Goal: Leave review/rating: Leave review/rating

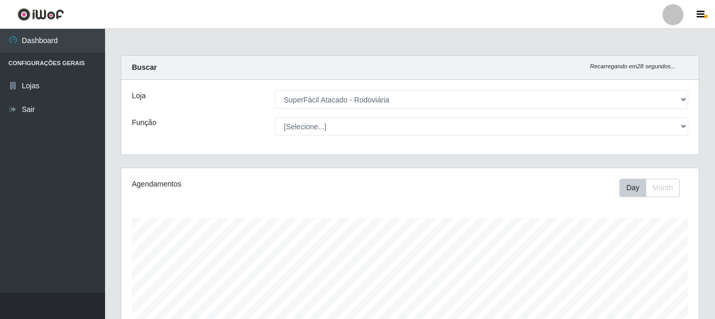
select select "400"
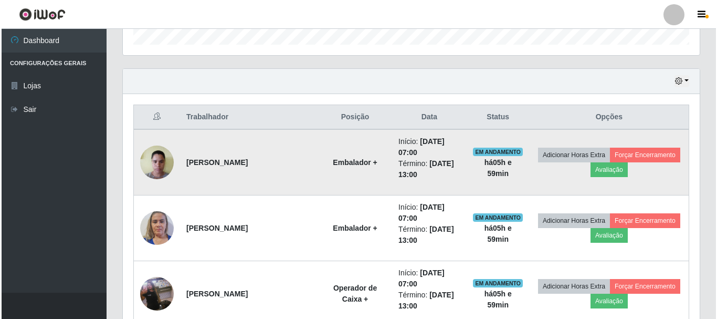
scroll to position [349, 0]
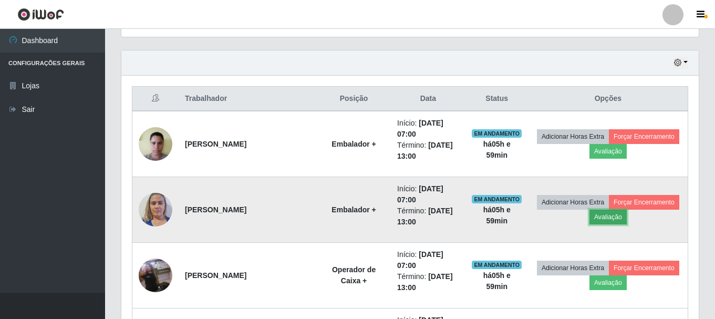
click at [614, 211] on button "Avaliação" at bounding box center [607, 217] width 37 height 15
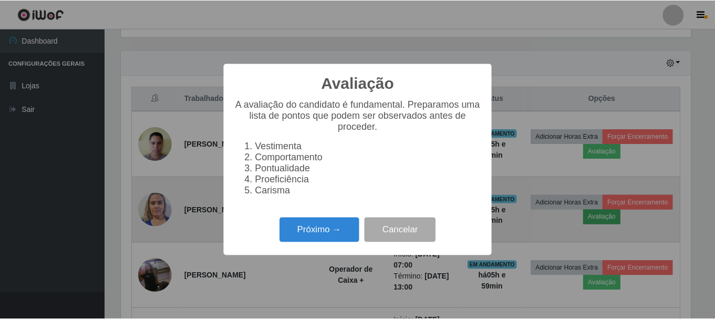
scroll to position [218, 572]
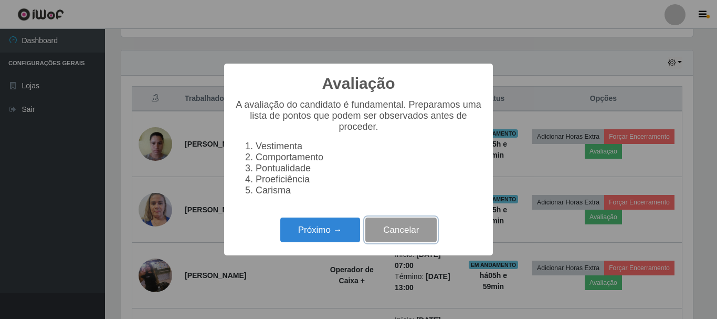
click at [388, 232] on button "Cancelar" at bounding box center [401, 229] width 71 height 25
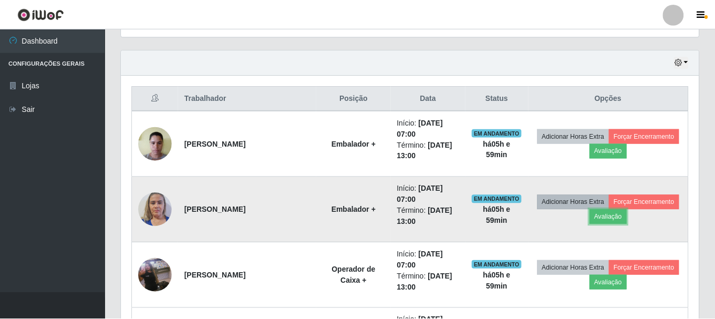
scroll to position [218, 577]
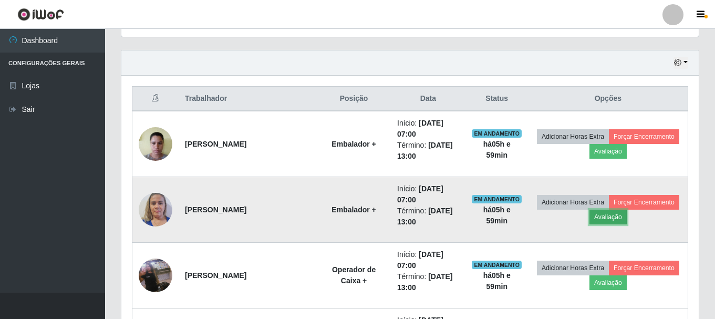
click at [606, 219] on button "Avaliação" at bounding box center [607, 217] width 37 height 15
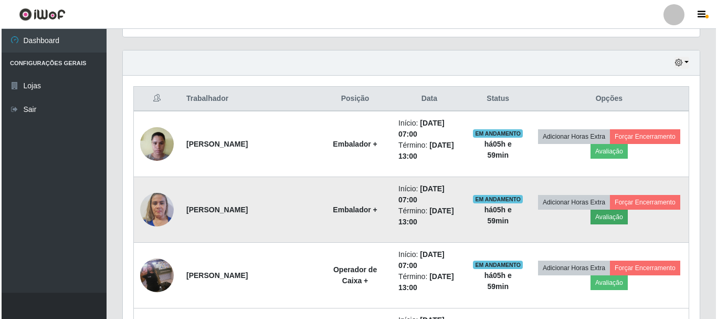
scroll to position [218, 572]
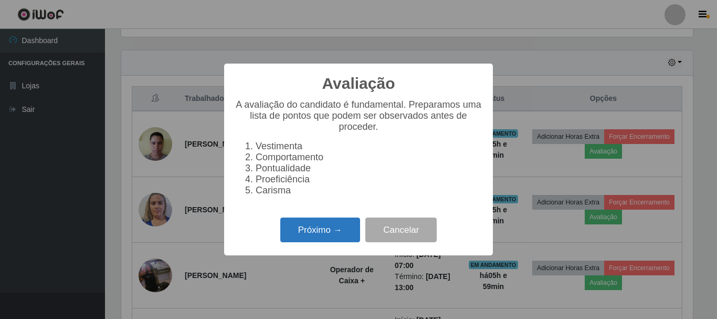
click at [301, 235] on button "Próximo →" at bounding box center [320, 229] width 80 height 25
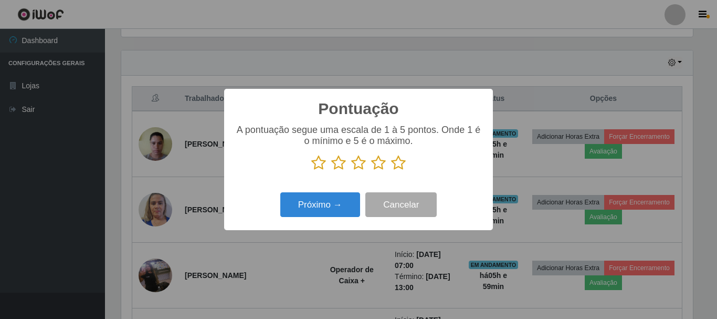
drag, startPoint x: 400, startPoint y: 165, endPoint x: 379, endPoint y: 175, distance: 22.8
click at [400, 164] on icon at bounding box center [398, 163] width 15 height 16
click at [391, 171] on input "radio" at bounding box center [391, 171] width 0 height 0
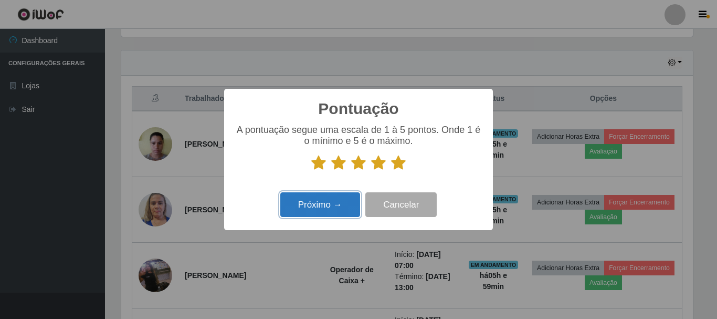
click at [338, 200] on button "Próximo →" at bounding box center [320, 204] width 80 height 25
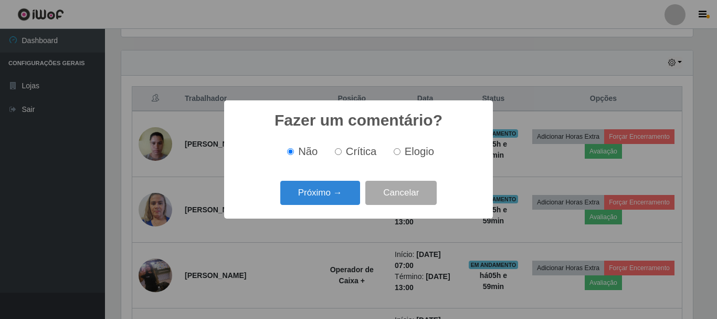
click at [338, 200] on button "Próximo →" at bounding box center [320, 193] width 80 height 25
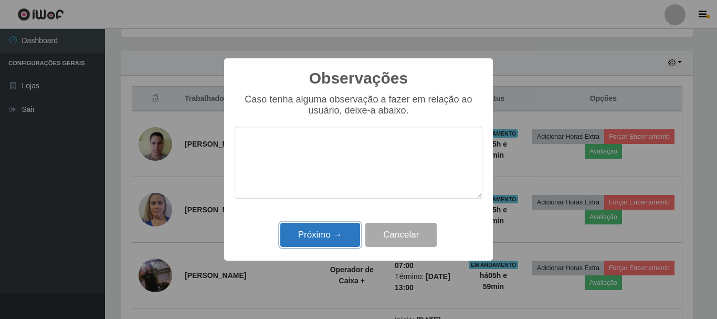
click at [328, 228] on button "Próximo →" at bounding box center [320, 235] width 80 height 25
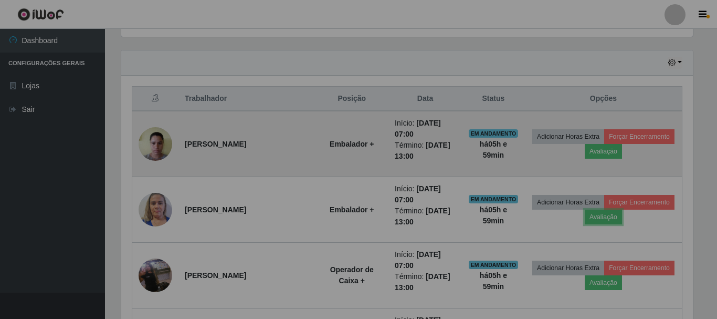
scroll to position [218, 577]
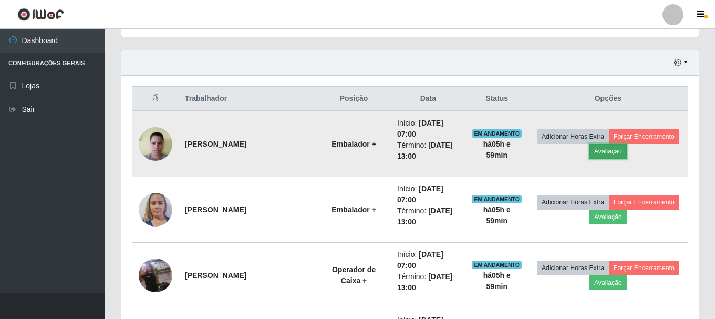
click at [603, 152] on button "Avaliação" at bounding box center [607, 151] width 37 height 15
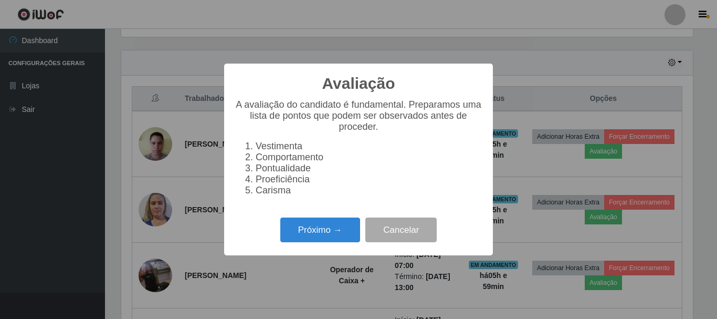
scroll to position [218, 572]
click at [327, 228] on button "Próximo →" at bounding box center [320, 229] width 80 height 25
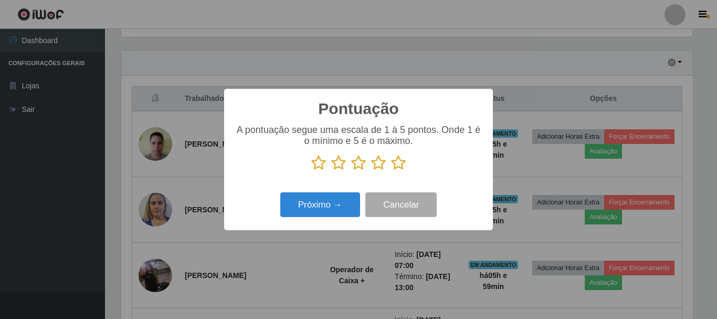
click at [398, 164] on icon at bounding box center [398, 163] width 15 height 16
click at [391, 171] on input "radio" at bounding box center [391, 171] width 0 height 0
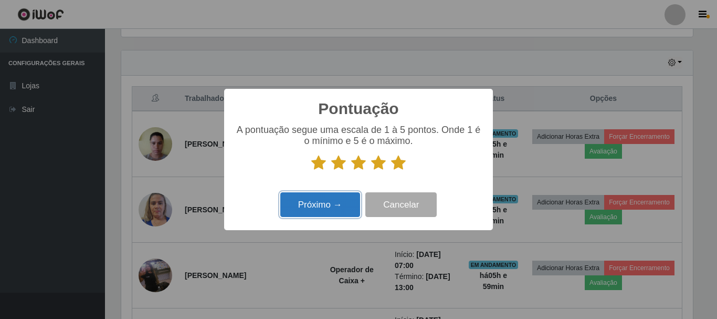
click at [347, 204] on button "Próximo →" at bounding box center [320, 204] width 80 height 25
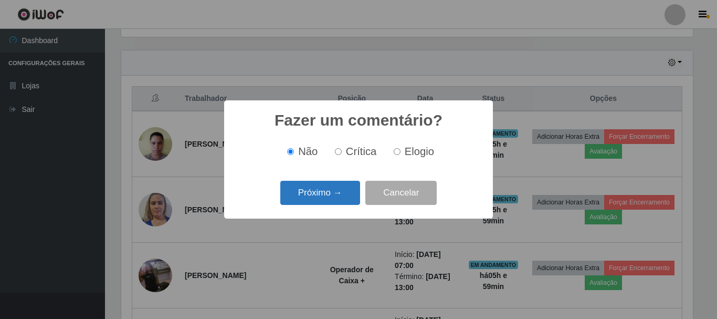
click at [342, 195] on button "Próximo →" at bounding box center [320, 193] width 80 height 25
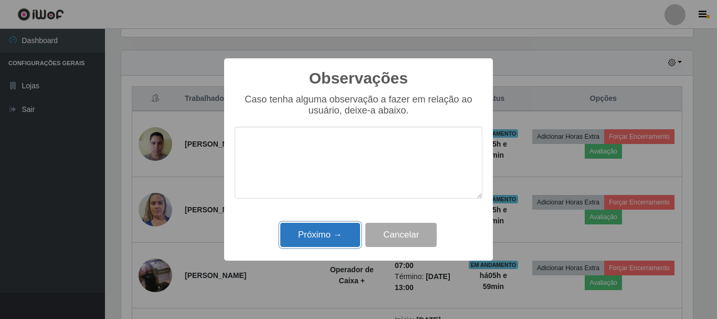
click at [332, 240] on button "Próximo →" at bounding box center [320, 235] width 80 height 25
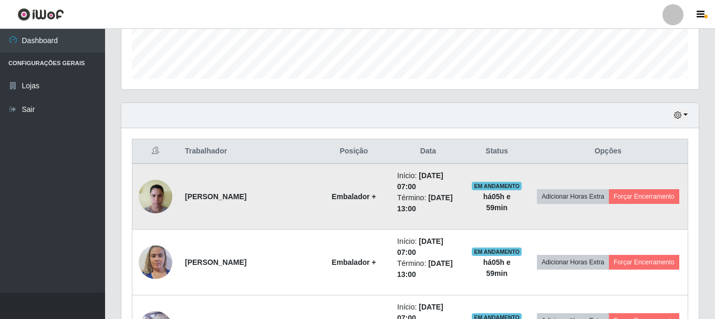
scroll to position [402, 0]
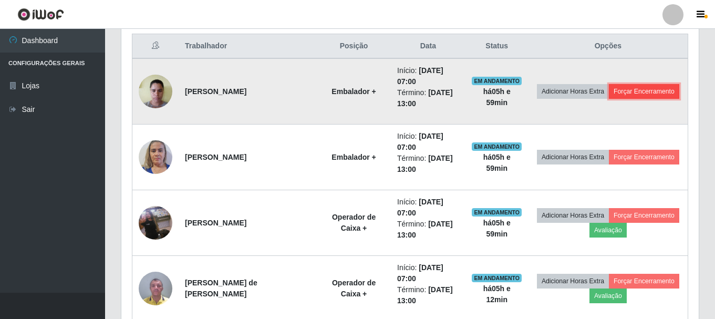
click at [635, 93] on button "Forçar Encerramento" at bounding box center [644, 91] width 70 height 15
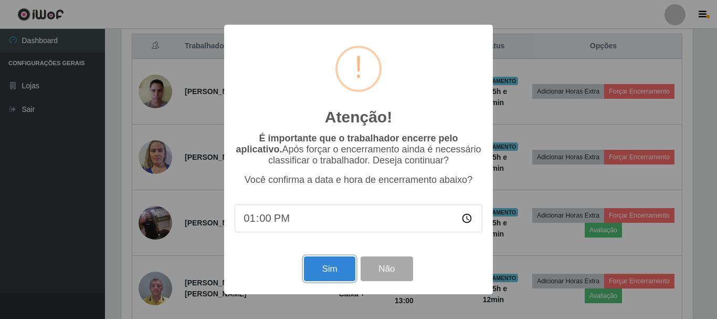
click at [324, 269] on button "Sim" at bounding box center [329, 268] width 51 height 25
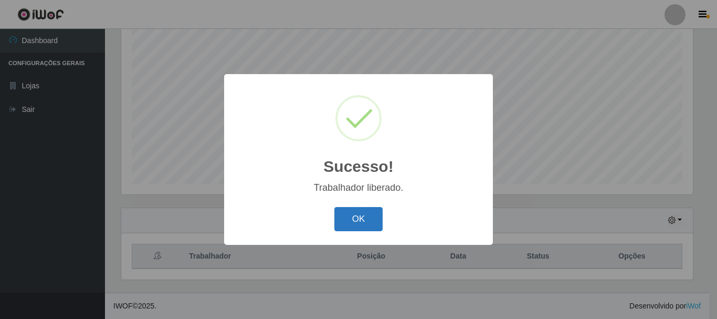
click at [350, 219] on button "OK" at bounding box center [359, 219] width 49 height 25
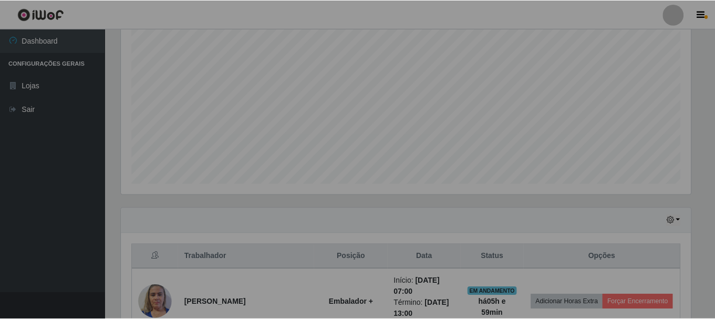
scroll to position [0, 0]
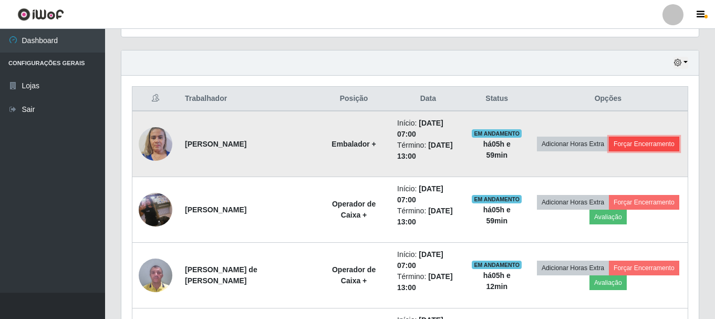
click at [644, 141] on button "Forçar Encerramento" at bounding box center [644, 144] width 70 height 15
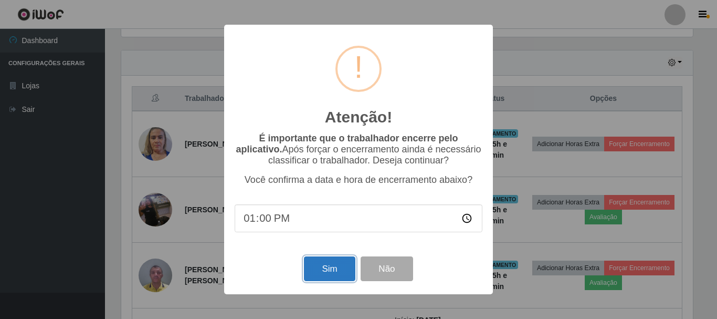
click at [334, 260] on button "Sim" at bounding box center [329, 268] width 51 height 25
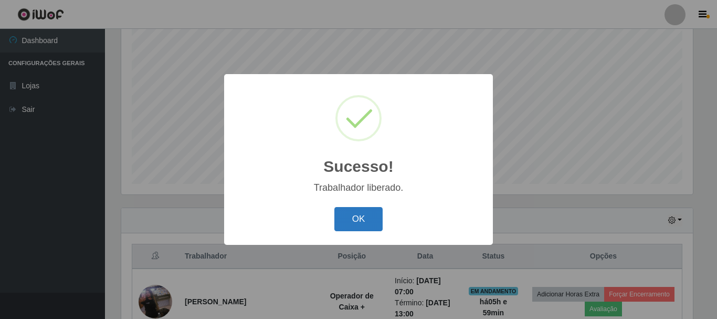
click at [350, 216] on button "OK" at bounding box center [359, 219] width 49 height 25
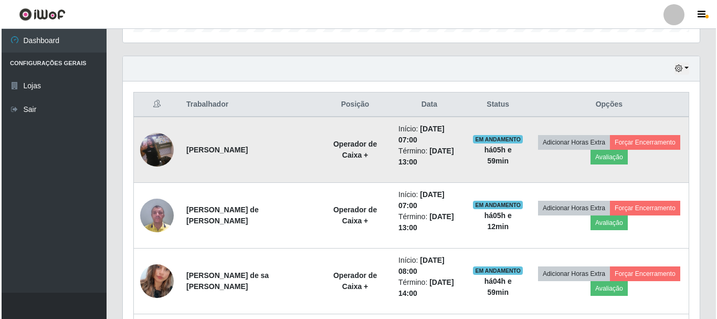
scroll to position [297, 0]
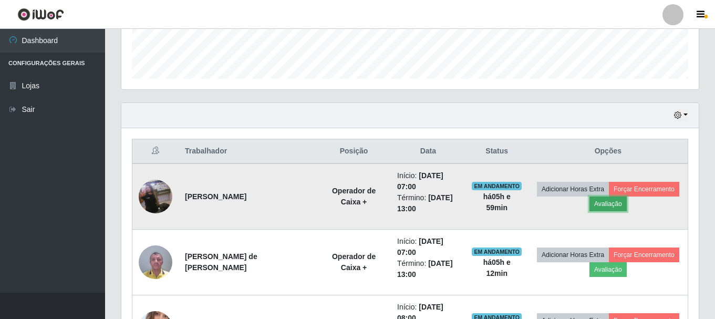
click at [594, 206] on button "Avaliação" at bounding box center [607, 203] width 37 height 15
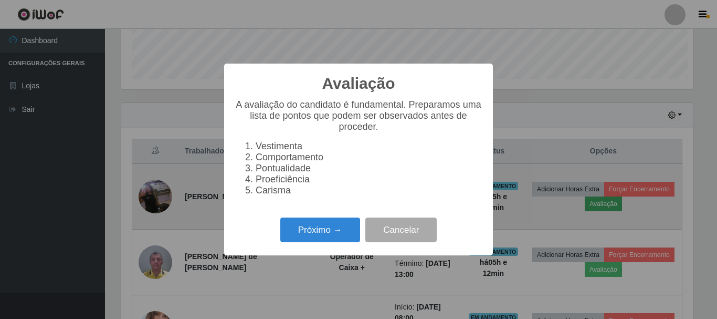
scroll to position [218, 572]
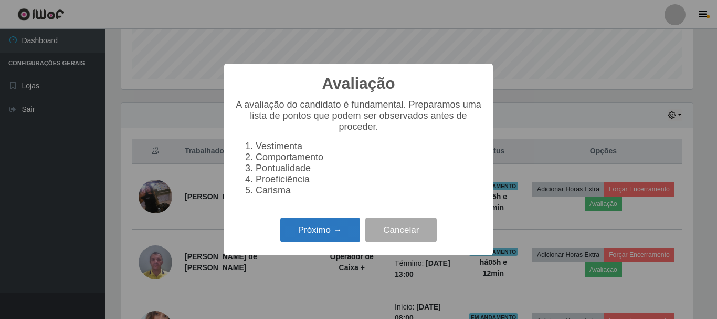
click at [308, 232] on button "Próximo →" at bounding box center [320, 229] width 80 height 25
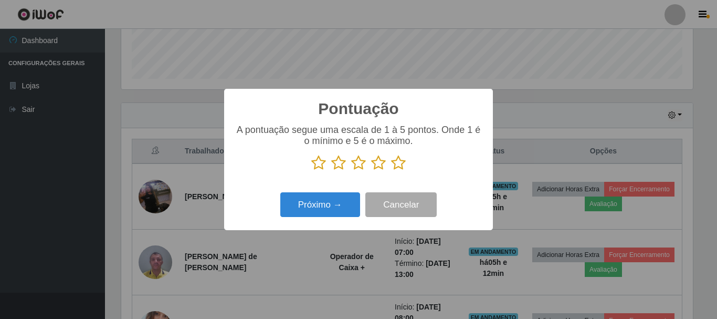
click at [379, 165] on icon at bounding box center [378, 163] width 15 height 16
click at [371, 171] on input "radio" at bounding box center [371, 171] width 0 height 0
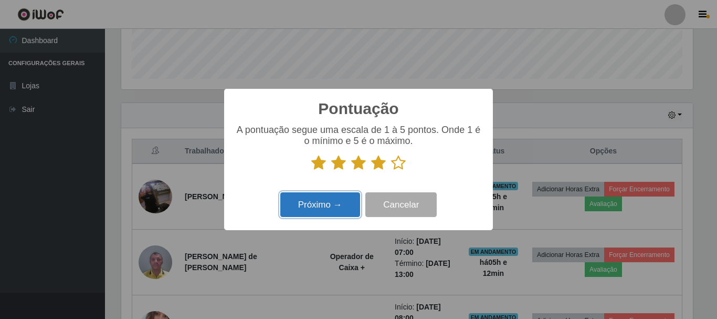
click at [317, 213] on button "Próximo →" at bounding box center [320, 204] width 80 height 25
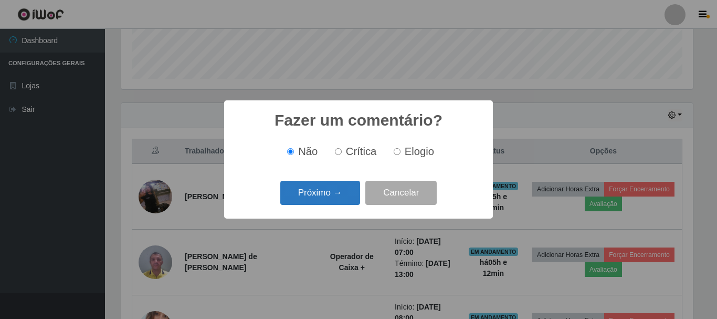
click at [309, 197] on button "Próximo →" at bounding box center [320, 193] width 80 height 25
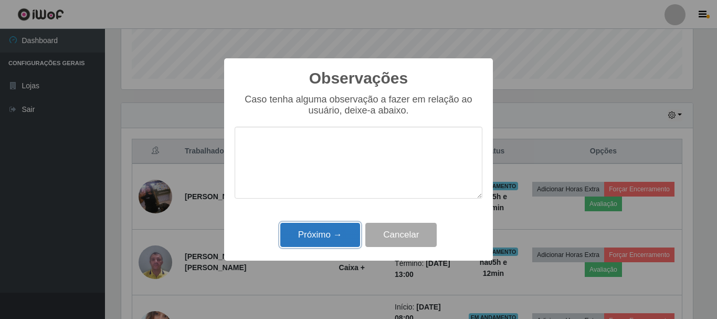
click at [311, 233] on button "Próximo →" at bounding box center [320, 235] width 80 height 25
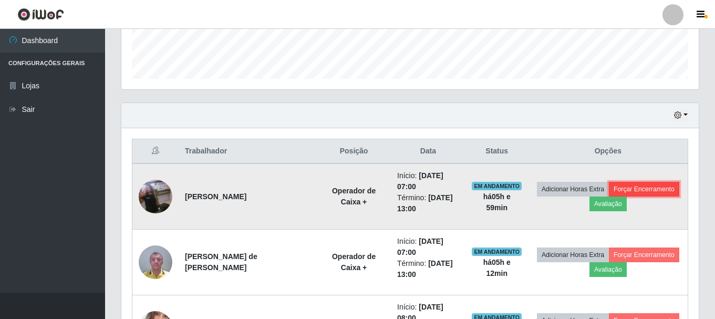
click at [630, 191] on button "Forçar Encerramento" at bounding box center [644, 189] width 70 height 15
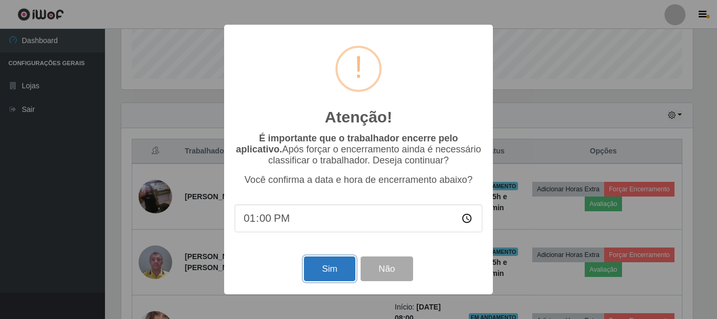
click at [322, 269] on button "Sim" at bounding box center [329, 268] width 51 height 25
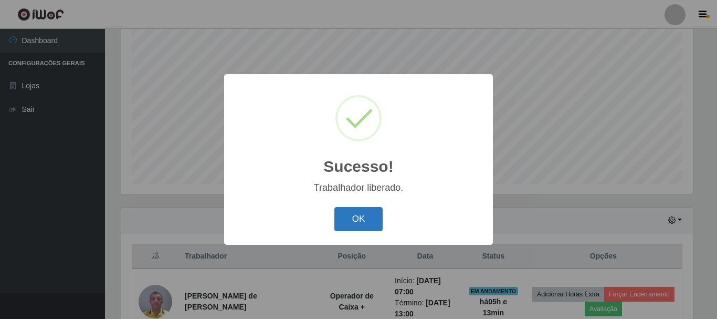
click at [345, 211] on button "OK" at bounding box center [359, 219] width 49 height 25
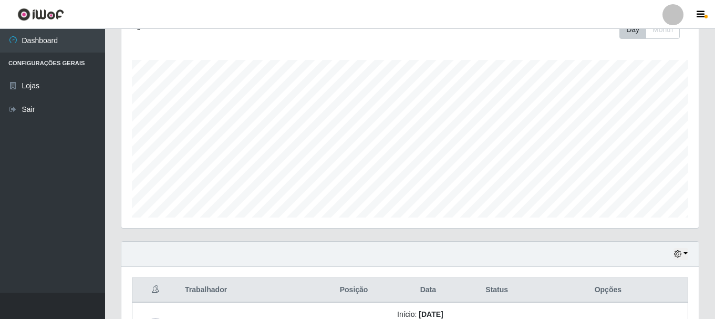
scroll to position [53, 0]
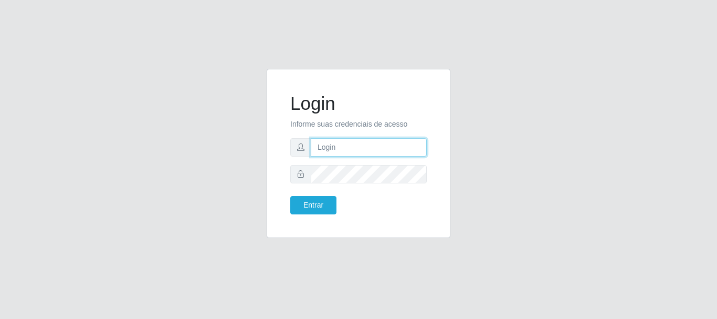
click at [334, 153] on input "text" at bounding box center [369, 147] width 116 height 18
type input "[EMAIL_ADDRESS][DOMAIN_NAME]"
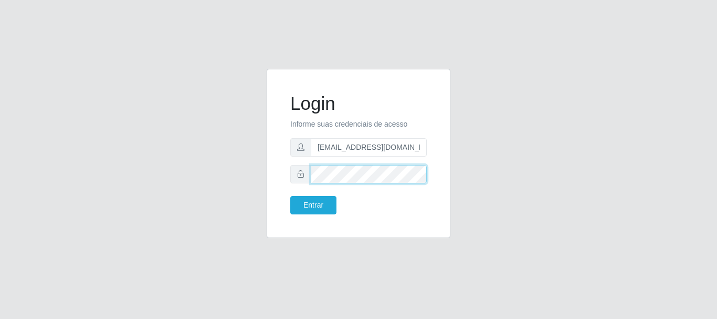
click at [290, 196] on button "Entrar" at bounding box center [313, 205] width 46 height 18
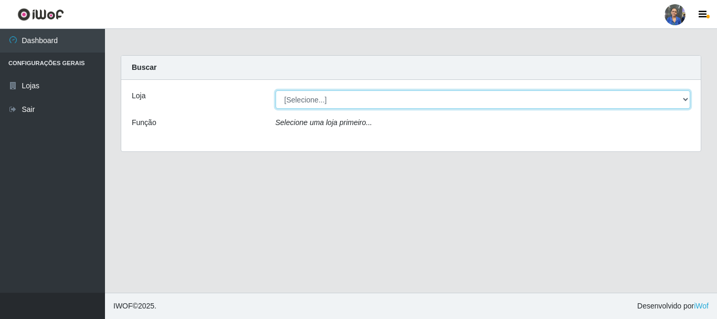
click at [488, 95] on select "[Selecione...] SuperFácil Atacado - Rodoviária" at bounding box center [483, 99] width 415 height 18
select select "400"
click at [276, 90] on select "[Selecione...] SuperFácil Atacado - Rodoviária" at bounding box center [483, 99] width 415 height 18
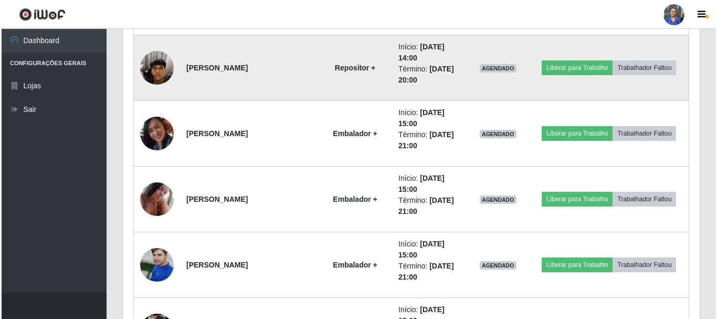
scroll to position [822, 0]
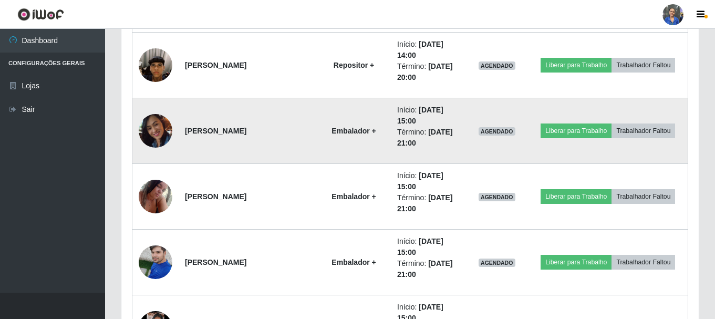
click at [163, 129] on img at bounding box center [156, 130] width 34 height 47
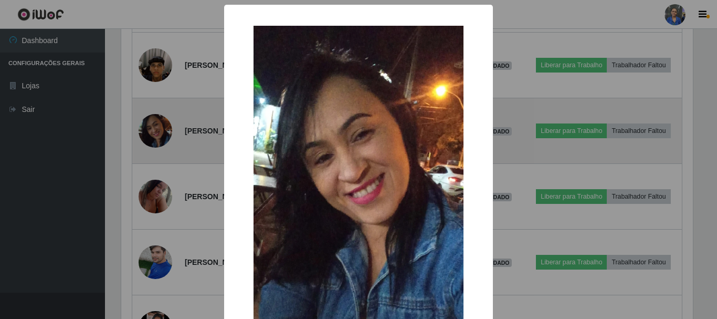
click at [163, 129] on div "× OK Cancel" at bounding box center [358, 159] width 717 height 319
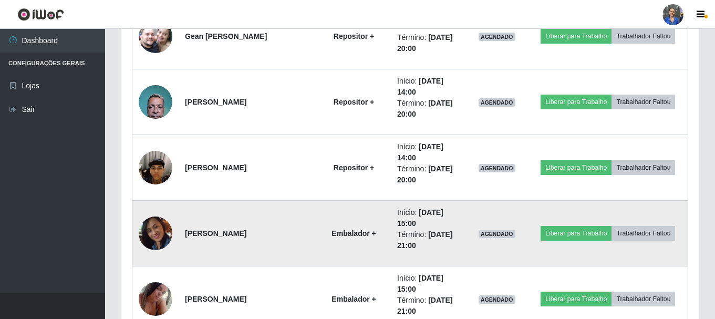
scroll to position [717, 0]
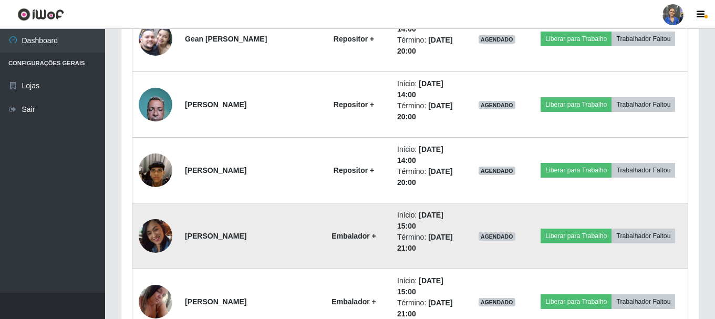
click at [151, 232] on img at bounding box center [156, 235] width 34 height 47
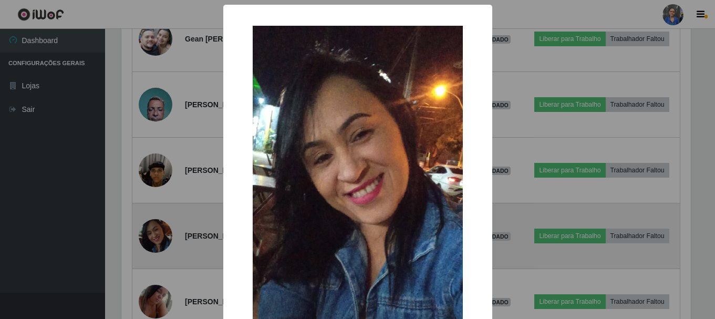
scroll to position [218, 572]
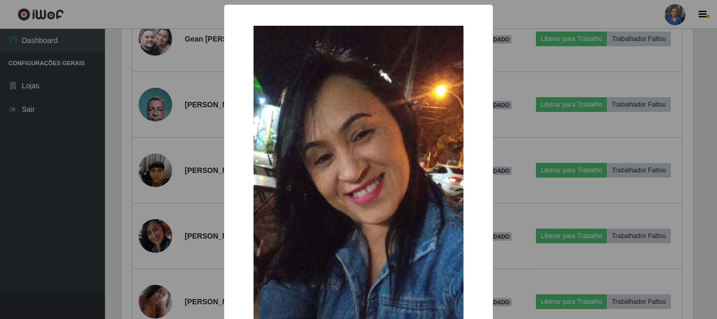
click at [150, 231] on div "× OK Cancel" at bounding box center [358, 159] width 717 height 319
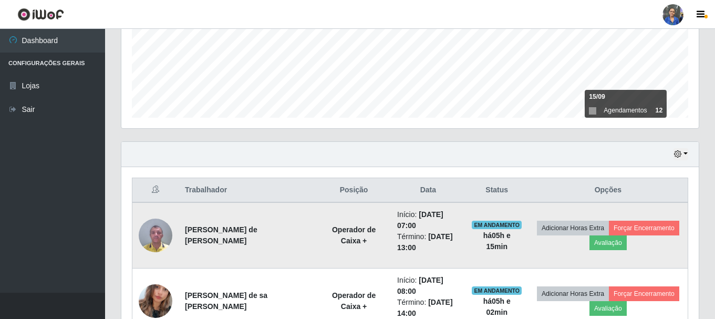
scroll to position [315, 0]
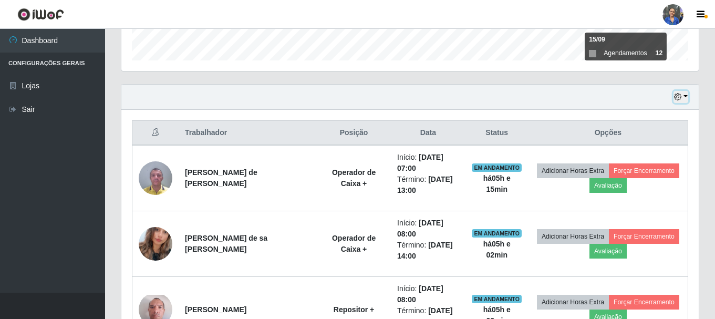
click at [679, 93] on button "button" at bounding box center [680, 97] width 15 height 12
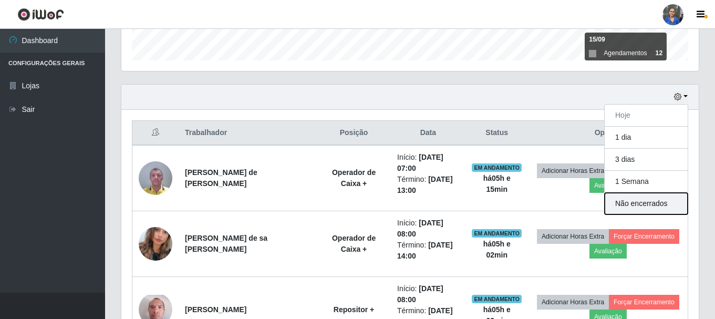
click at [634, 202] on button "Não encerrados" at bounding box center [645, 204] width 83 height 22
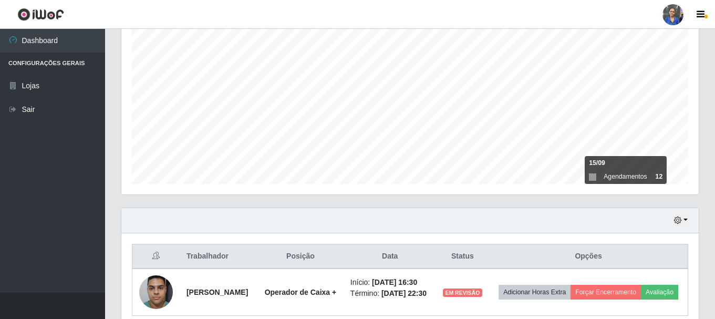
scroll to position [246, 0]
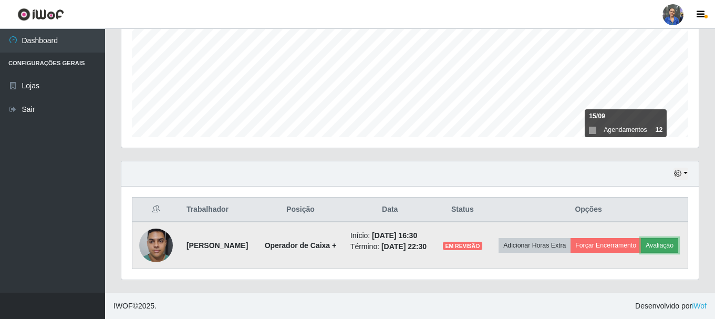
click at [641, 250] on button "Avaliação" at bounding box center [659, 245] width 37 height 15
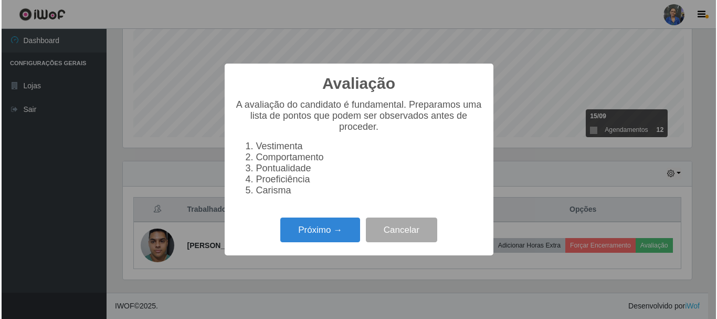
scroll to position [218, 572]
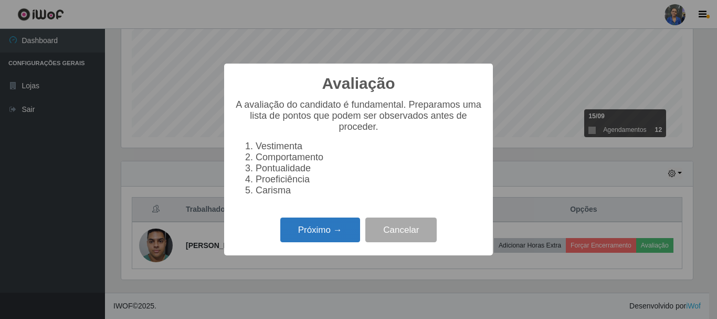
click at [327, 242] on button "Próximo →" at bounding box center [320, 229] width 80 height 25
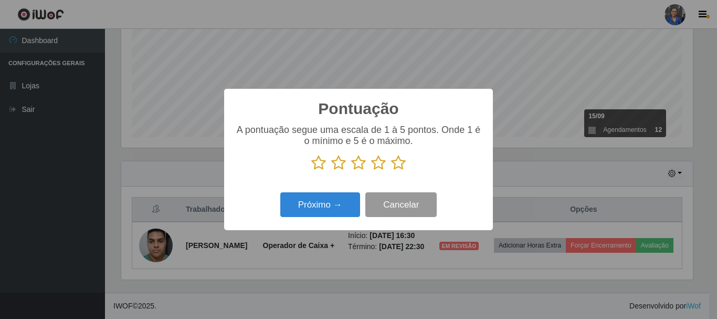
scroll to position [524947, 524594]
click at [399, 166] on icon at bounding box center [398, 163] width 15 height 16
click at [391, 171] on input "radio" at bounding box center [391, 171] width 0 height 0
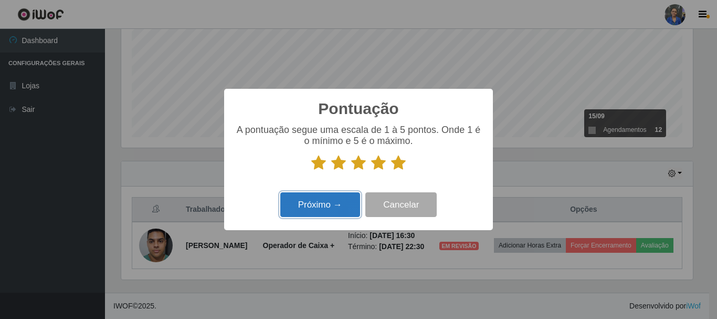
click at [327, 202] on button "Próximo →" at bounding box center [320, 204] width 80 height 25
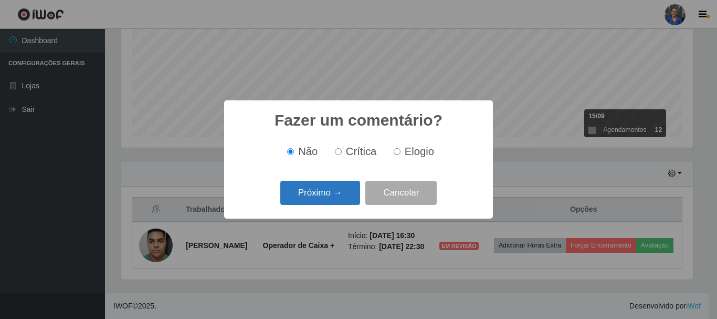
click at [337, 186] on button "Próximo →" at bounding box center [320, 193] width 80 height 25
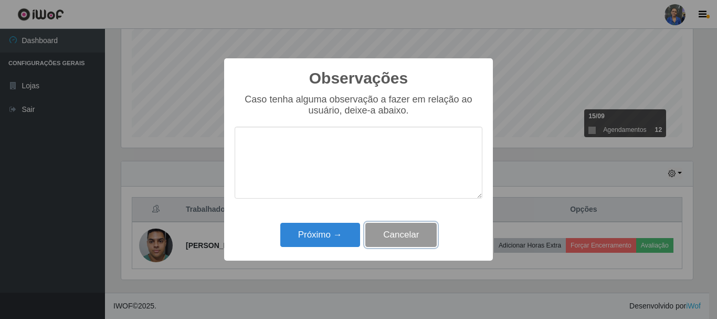
click at [419, 228] on button "Cancelar" at bounding box center [401, 235] width 71 height 25
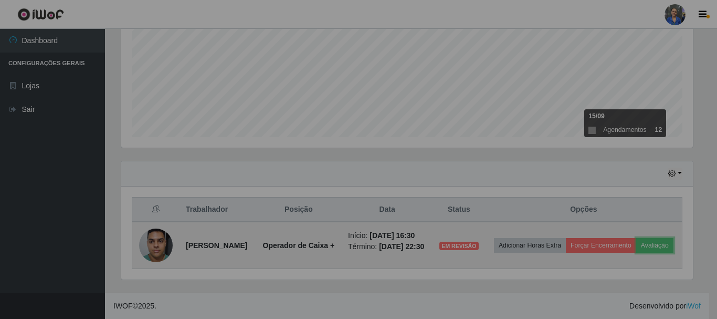
scroll to position [218, 577]
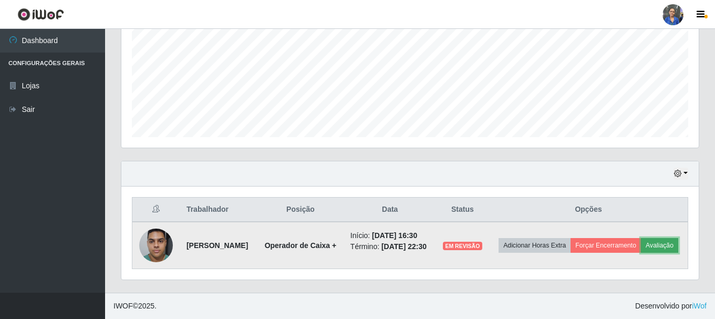
click at [641, 253] on button "Avaliação" at bounding box center [659, 245] width 37 height 15
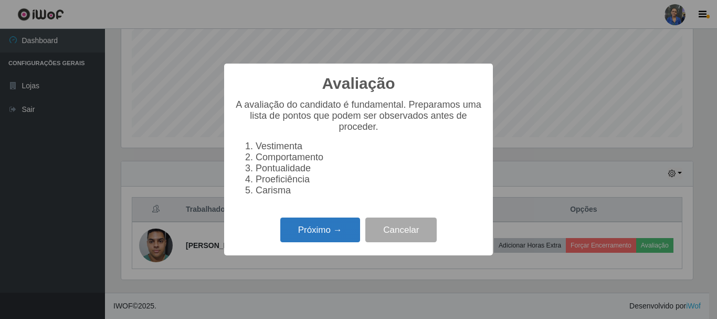
click at [319, 242] on button "Próximo →" at bounding box center [320, 229] width 80 height 25
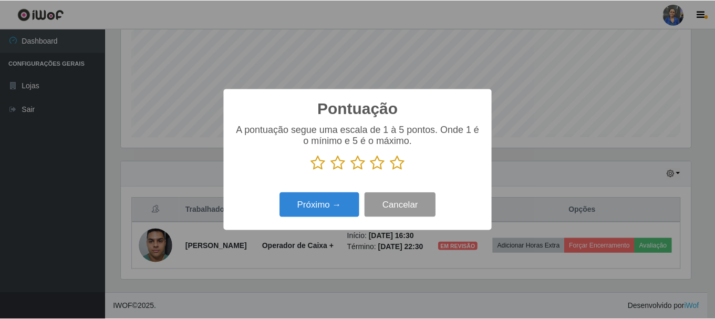
scroll to position [524947, 524594]
click at [400, 166] on icon at bounding box center [398, 163] width 15 height 16
click at [391, 171] on input "radio" at bounding box center [391, 171] width 0 height 0
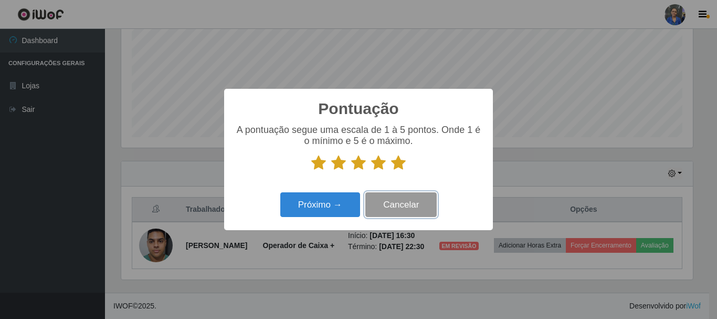
click at [370, 202] on button "Cancelar" at bounding box center [401, 204] width 71 height 25
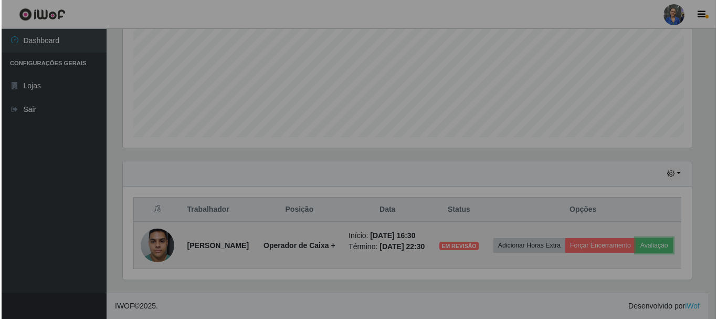
scroll to position [218, 577]
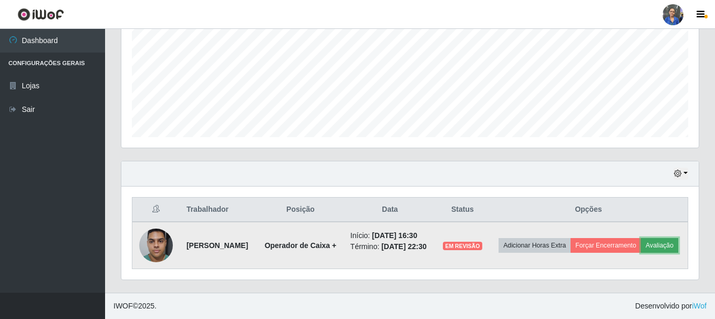
click at [641, 247] on button "Avaliação" at bounding box center [659, 245] width 37 height 15
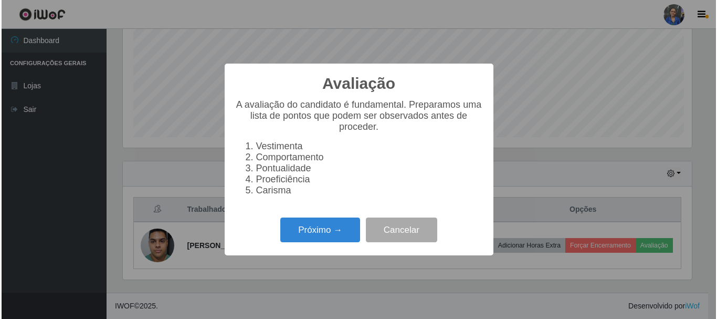
scroll to position [0, 0]
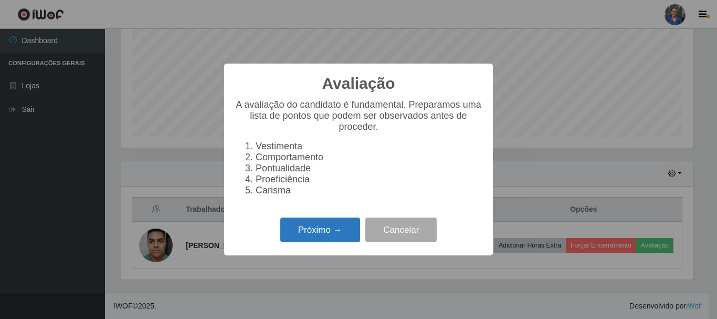
click at [336, 231] on button "Próximo →" at bounding box center [320, 229] width 80 height 25
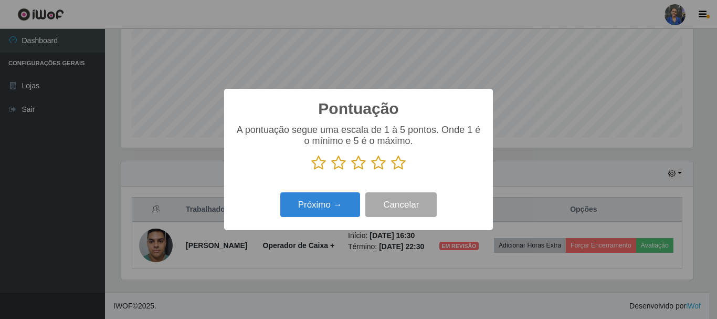
drag, startPoint x: 395, startPoint y: 164, endPoint x: 389, endPoint y: 169, distance: 8.3
click at [396, 163] on icon at bounding box center [398, 163] width 15 height 16
click at [391, 171] on input "radio" at bounding box center [391, 171] width 0 height 0
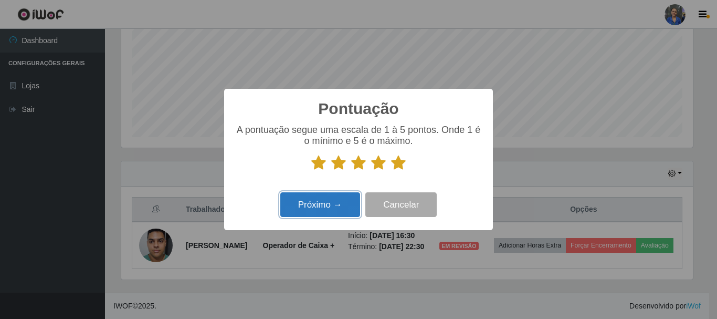
click at [330, 201] on button "Próximo →" at bounding box center [320, 204] width 80 height 25
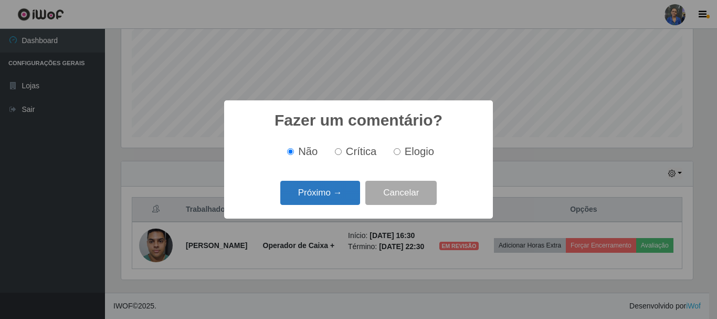
click at [336, 197] on button "Próximo →" at bounding box center [320, 193] width 80 height 25
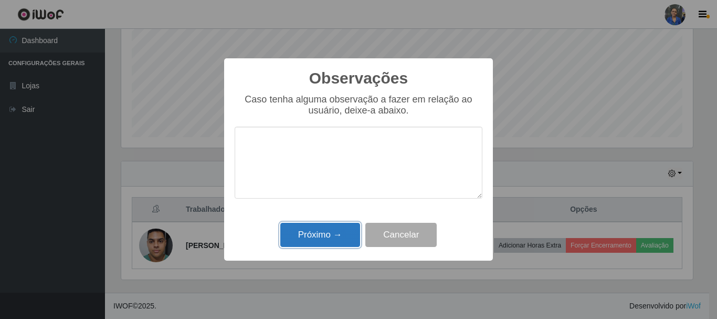
click at [337, 236] on button "Próximo →" at bounding box center [320, 235] width 80 height 25
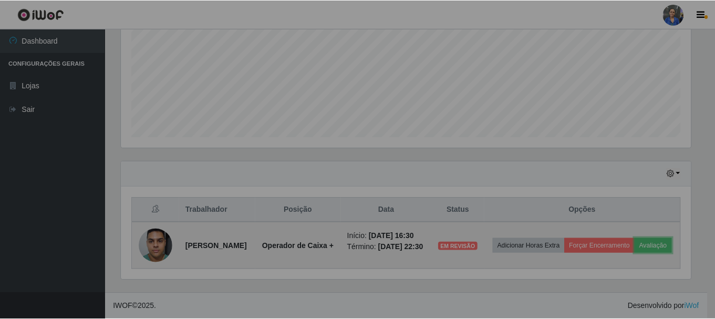
scroll to position [524947, 524588]
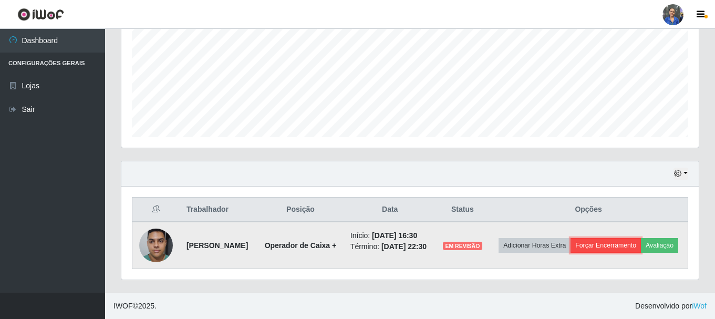
click at [641, 238] on button "Forçar Encerramento" at bounding box center [605, 245] width 70 height 15
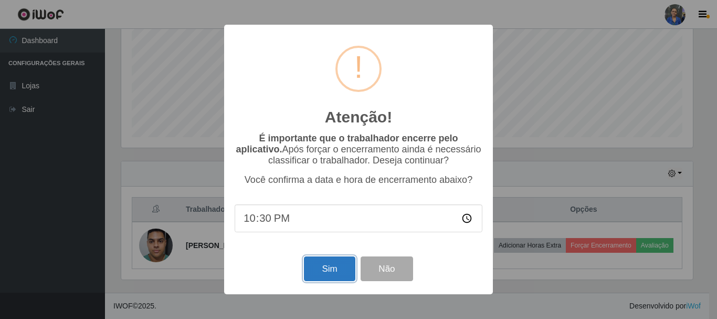
click at [322, 275] on button "Sim" at bounding box center [329, 268] width 51 height 25
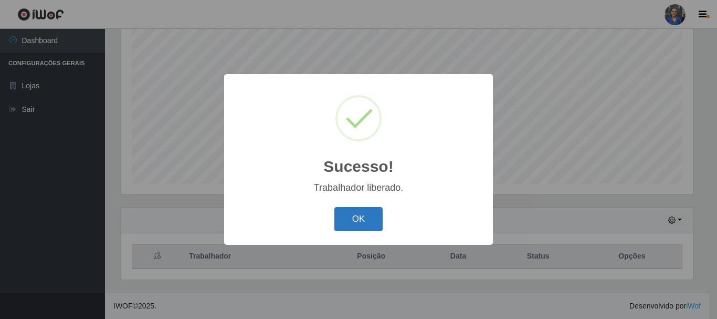
click at [353, 228] on button "OK" at bounding box center [359, 219] width 49 height 25
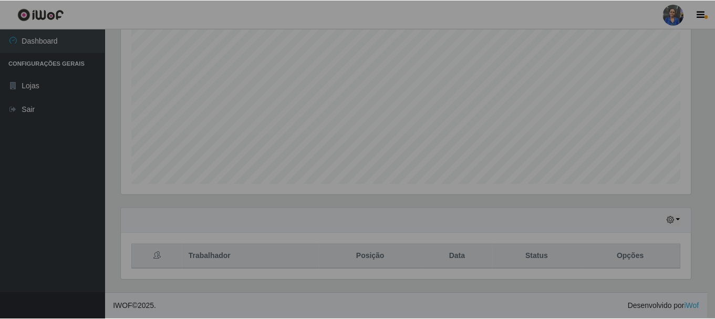
scroll to position [218, 577]
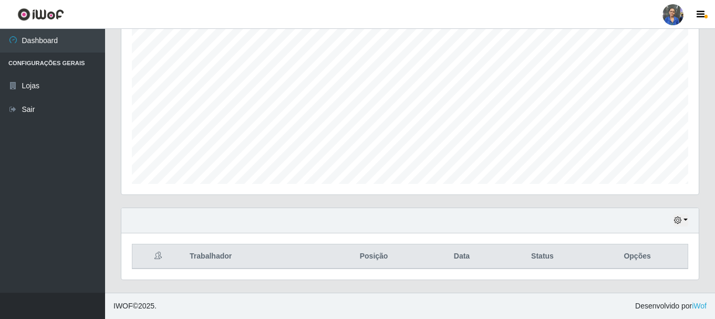
click at [671, 217] on div "Hoje 1 dia 3 dias 1 Semana Não encerrados" at bounding box center [409, 220] width 577 height 25
click at [683, 219] on button "button" at bounding box center [680, 220] width 15 height 12
click at [551, 234] on div "Trabalhador Posição Data Status Opções" at bounding box center [409, 256] width 577 height 46
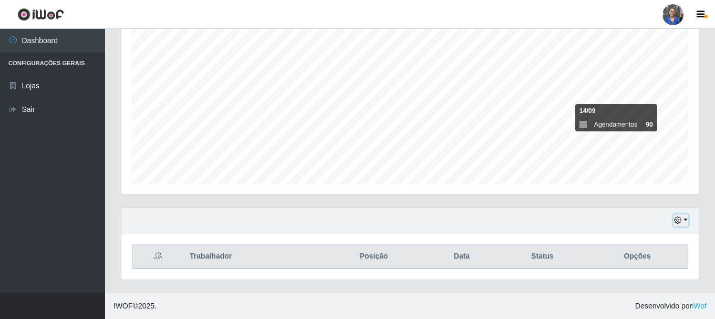
click at [680, 217] on icon "button" at bounding box center [677, 219] width 7 height 7
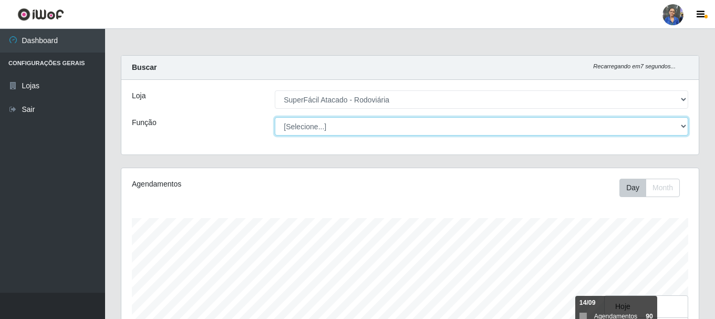
click at [681, 123] on select "[Selecione...] Balconista de Padaria Balconista de Padaria + Balconista de Pada…" at bounding box center [481, 126] width 413 height 18
select select "22"
click at [275, 117] on select "[Selecione...] Balconista de Padaria Balconista de Padaria + Balconista de Pada…" at bounding box center [481, 126] width 413 height 18
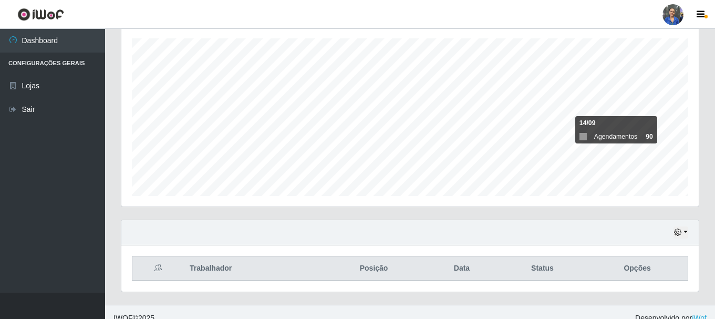
scroll to position [192, 0]
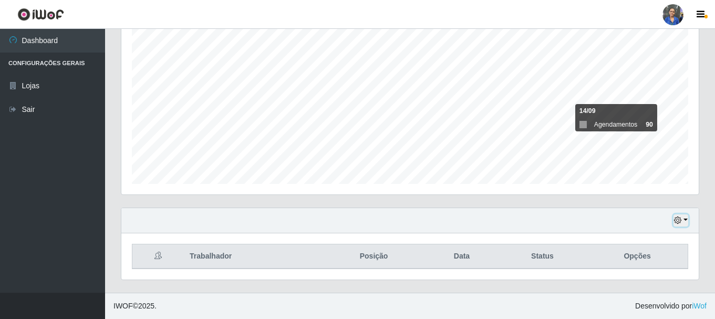
click at [679, 217] on icon "button" at bounding box center [677, 219] width 7 height 7
click at [674, 223] on icon "button" at bounding box center [677, 219] width 7 height 7
click at [22, 197] on ul "Dashboard Configurações Gerais Lojas Sair" at bounding box center [52, 161] width 105 height 264
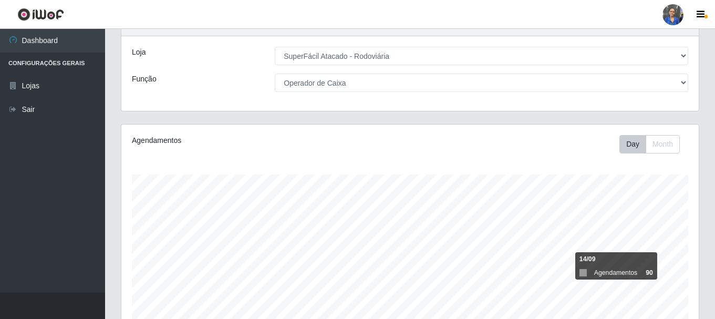
scroll to position [0, 0]
